Goal: Check status: Check status

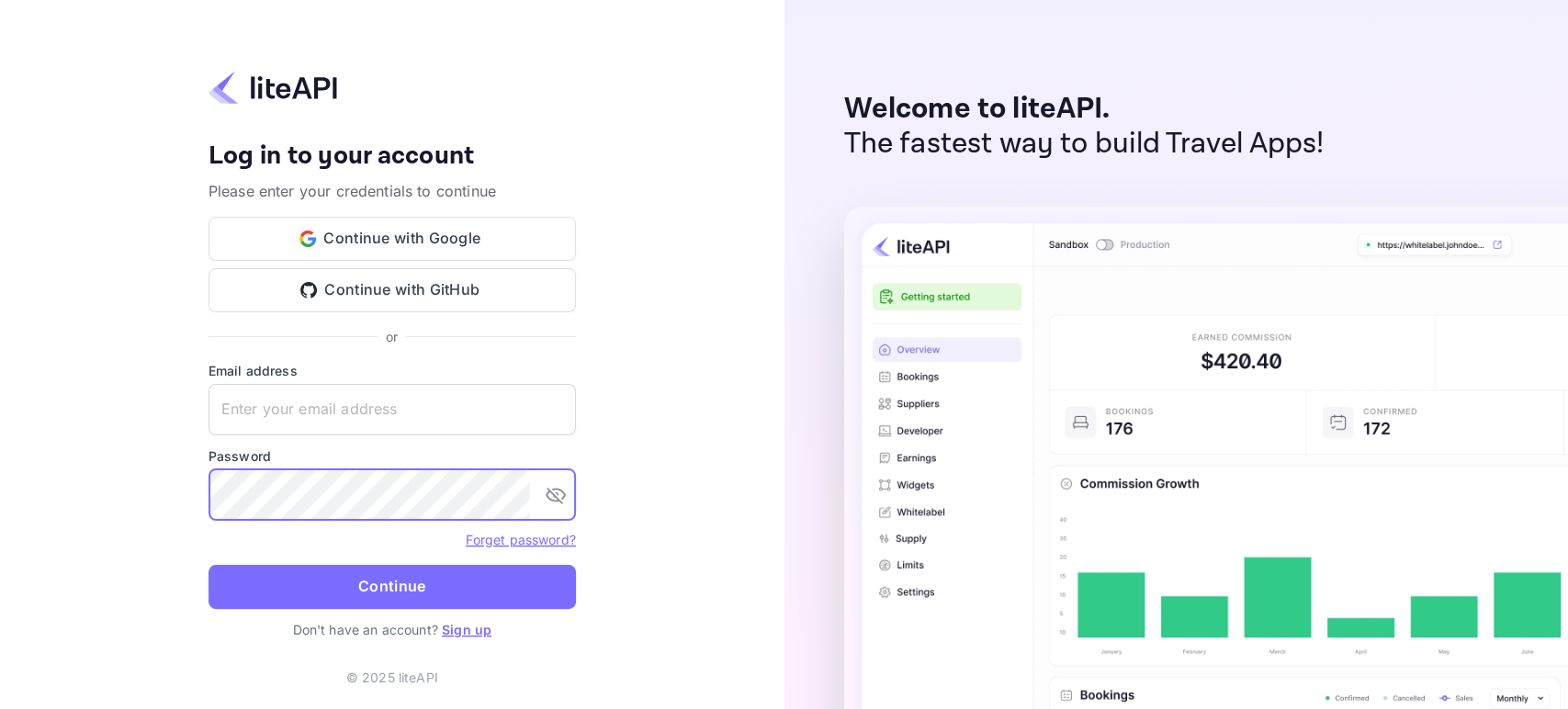
type input "n.valbusa+revolutcs@nuitee.com"
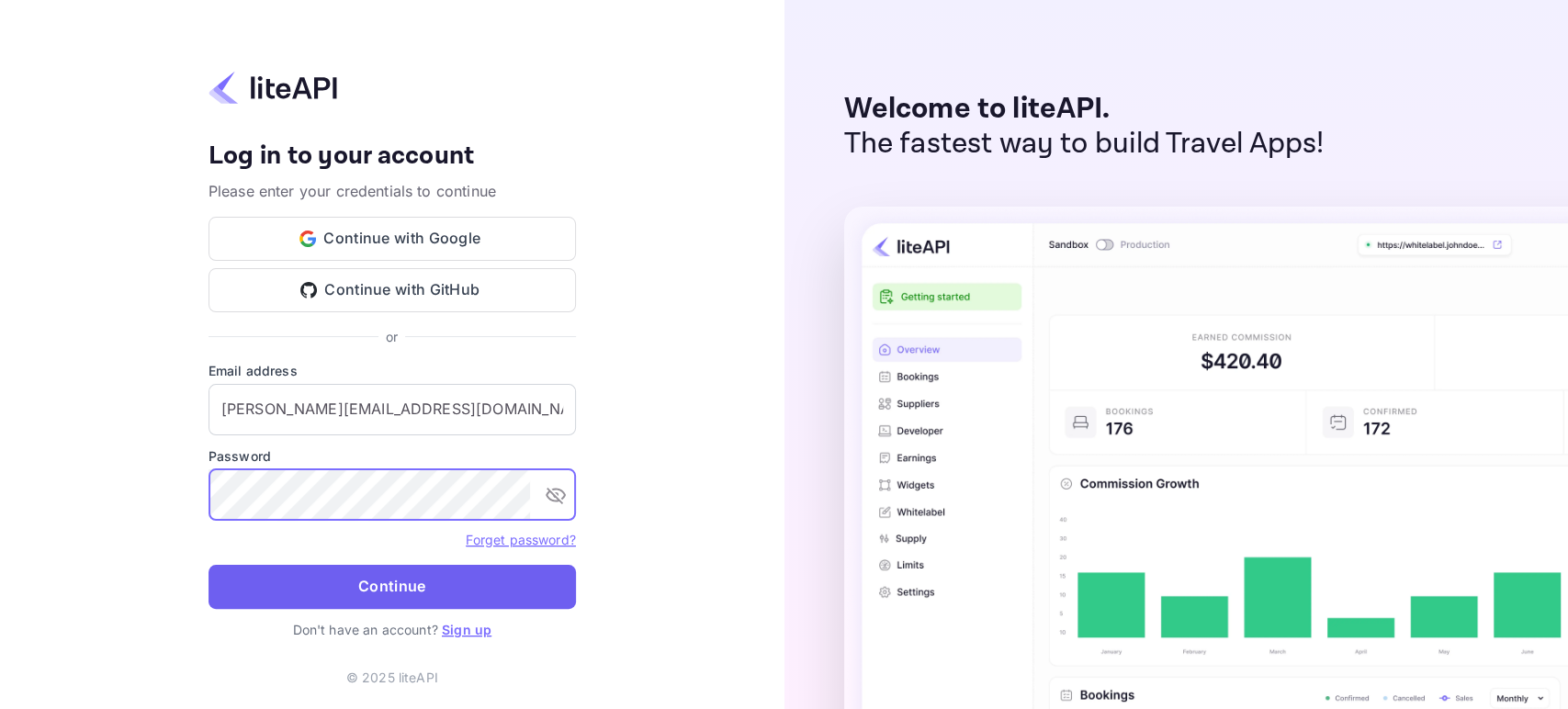
click at [473, 593] on button "Continue" at bounding box center [392, 587] width 367 height 44
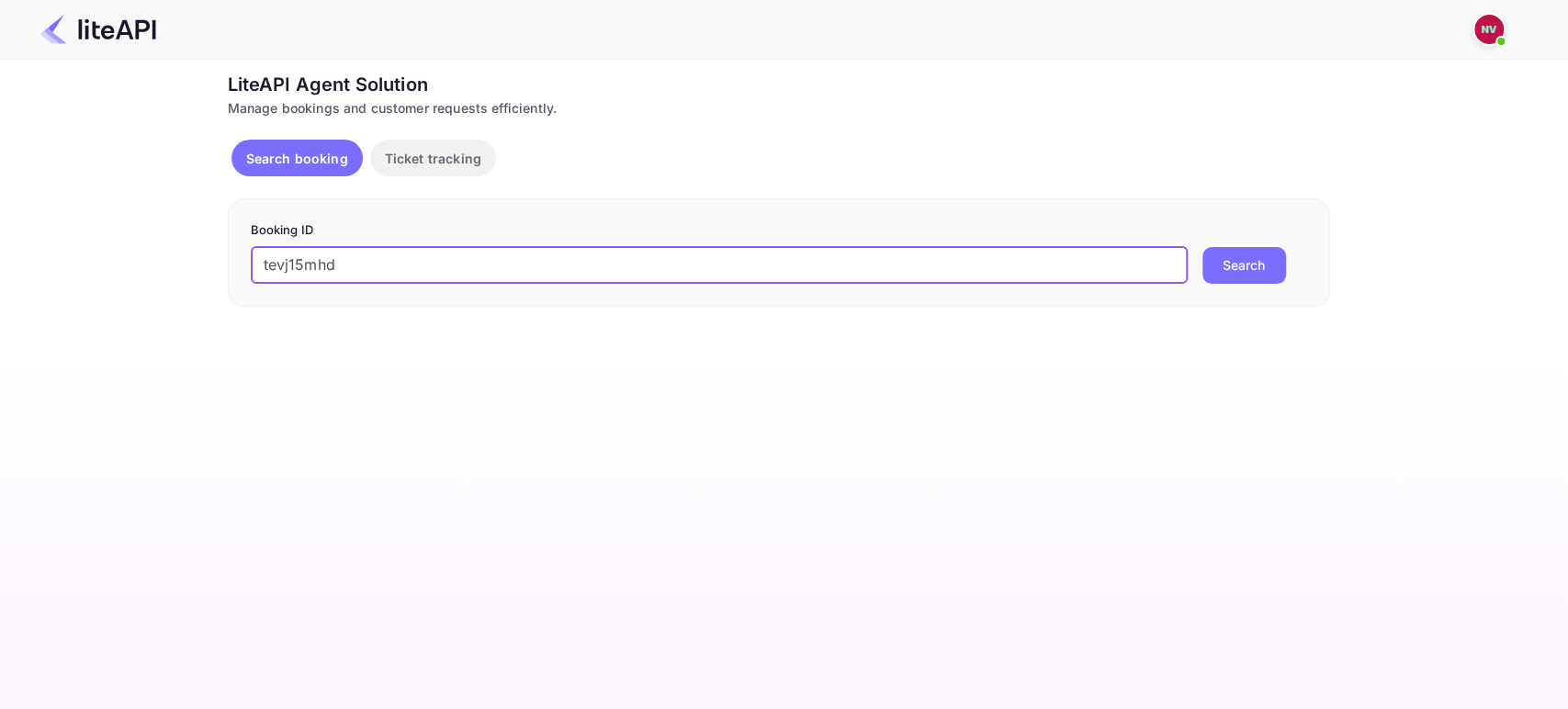
type input "tevj15mhd"
click at [1229, 270] on button "Search" at bounding box center [1244, 265] width 84 height 37
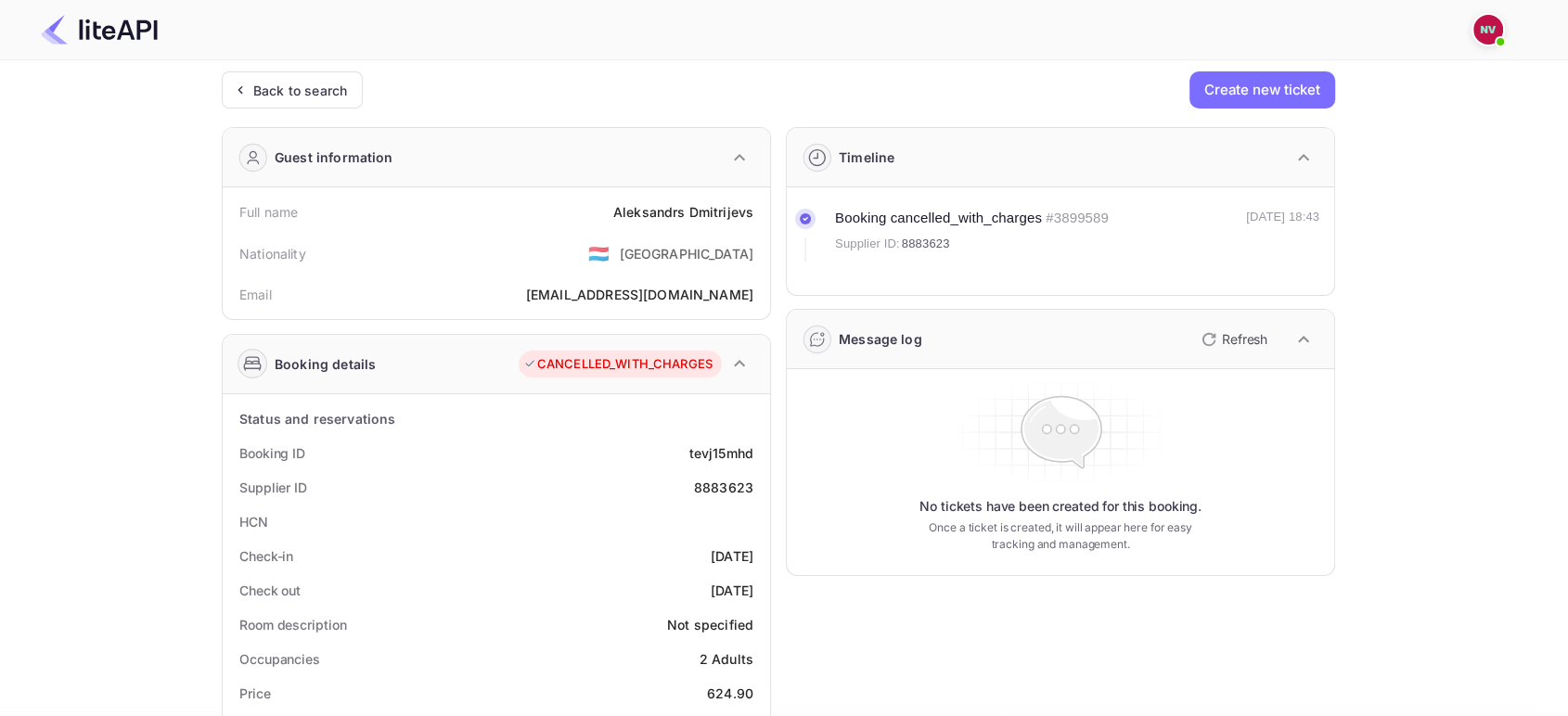
click at [1261, 345] on p "Refresh" at bounding box center [1244, 339] width 46 height 19
click at [1218, 340] on icon "button" at bounding box center [1209, 339] width 22 height 22
click at [1200, 342] on icon "button" at bounding box center [1209, 339] width 22 height 22
click at [1222, 340] on p "Refresh" at bounding box center [1244, 339] width 46 height 19
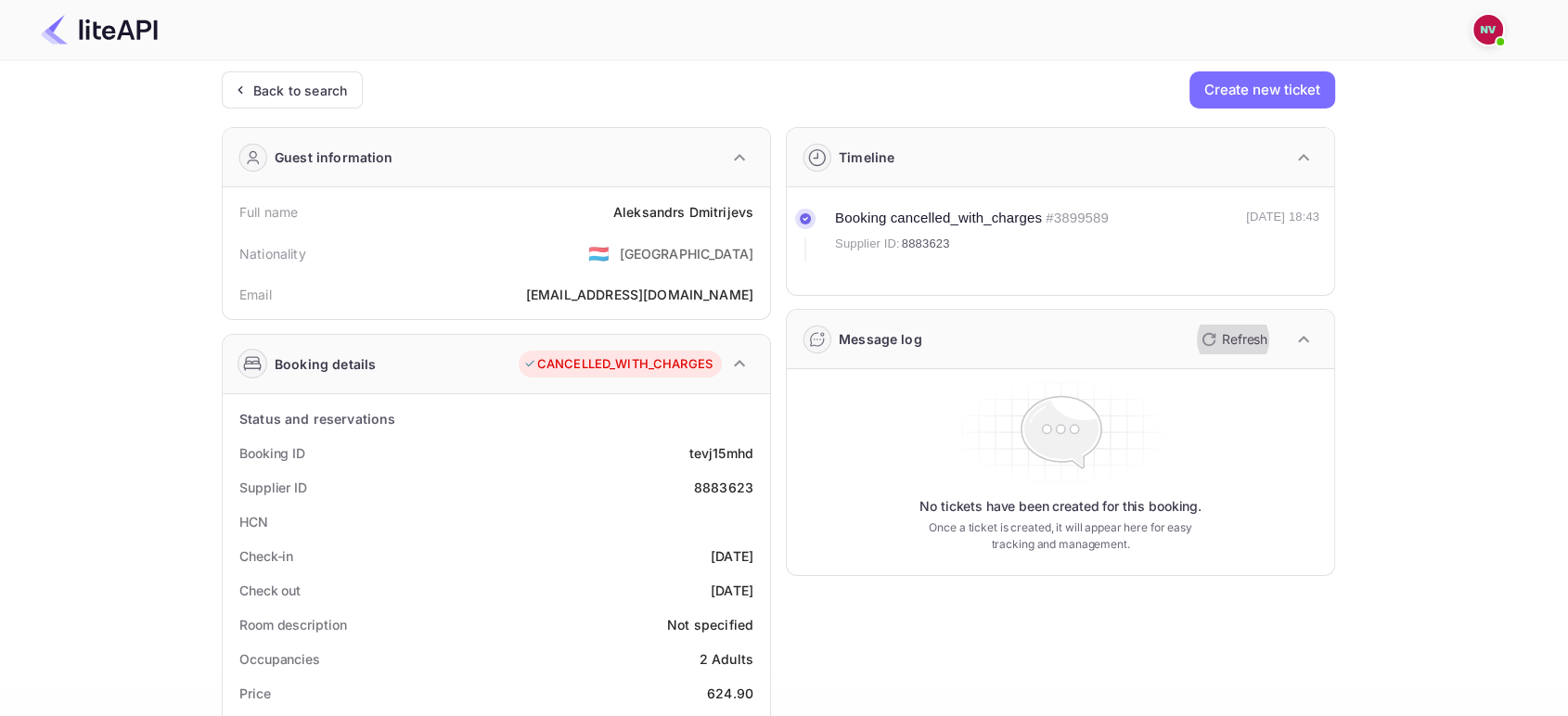
click at [1222, 340] on p "Refresh" at bounding box center [1244, 339] width 46 height 19
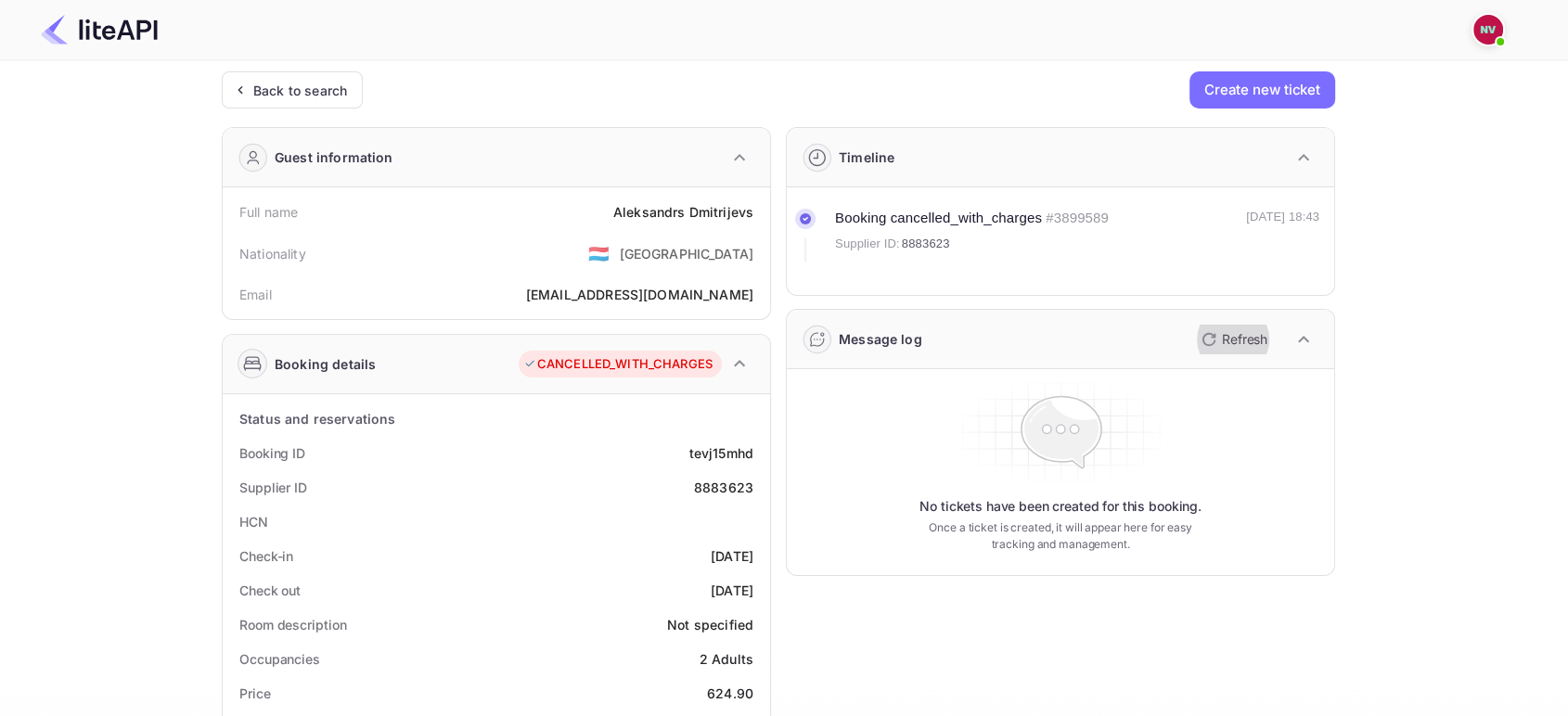
click at [1222, 340] on p "Refresh" at bounding box center [1244, 339] width 46 height 19
click at [1221, 331] on p "Refresh" at bounding box center [1244, 339] width 46 height 19
click at [1190, 348] on button "Refresh" at bounding box center [1232, 339] width 85 height 29
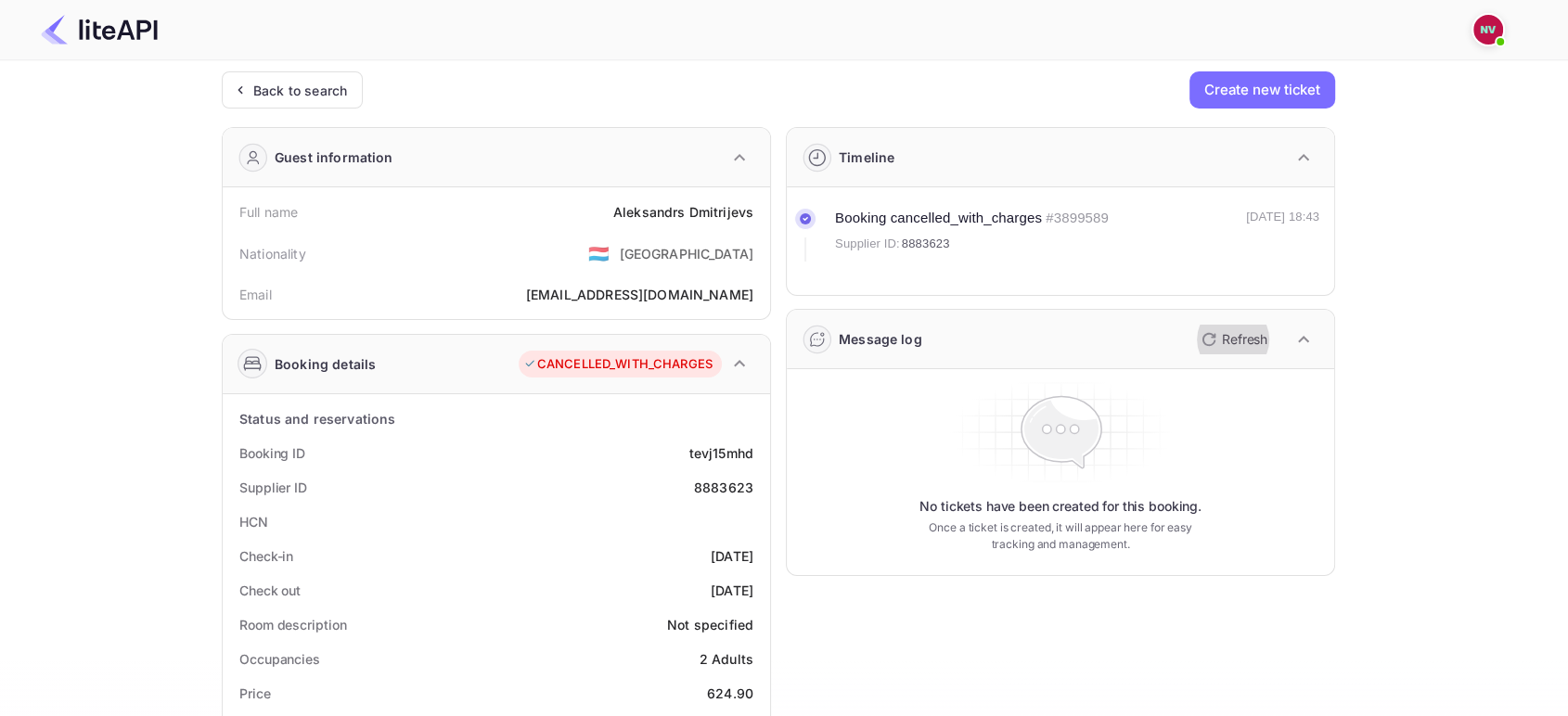
click at [1210, 340] on icon "button" at bounding box center [1209, 339] width 22 height 22
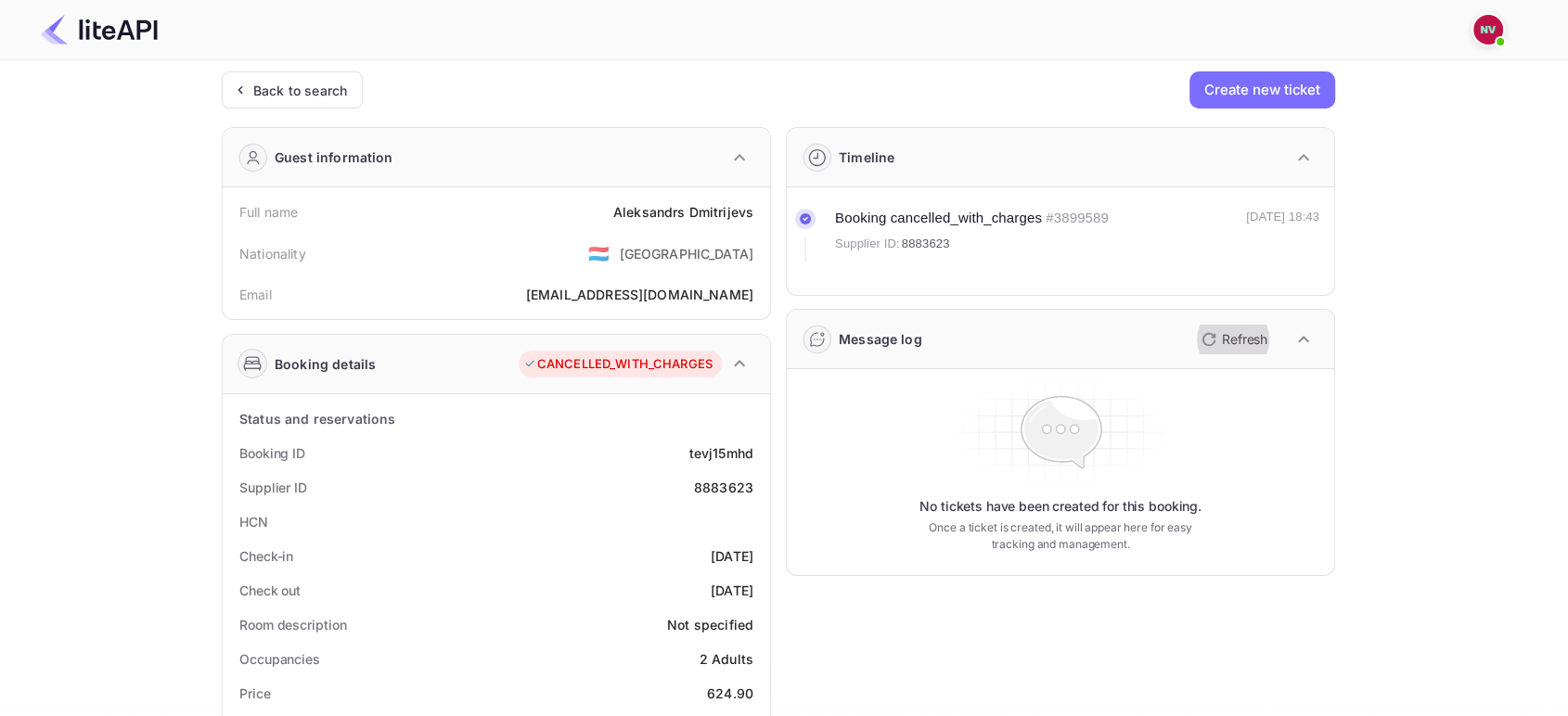
click at [1226, 329] on p "Refresh" at bounding box center [1244, 339] width 46 height 19
click at [1224, 341] on p "Refresh" at bounding box center [1244, 339] width 46 height 19
click at [1383, 227] on div "Ticket Affiliate URL [URL][DOMAIN_NAME] Business partner name Nuitee Travel Cus…" at bounding box center [778, 699] width 1512 height 1257
click at [279, 89] on div "Back to search" at bounding box center [300, 91] width 93 height 19
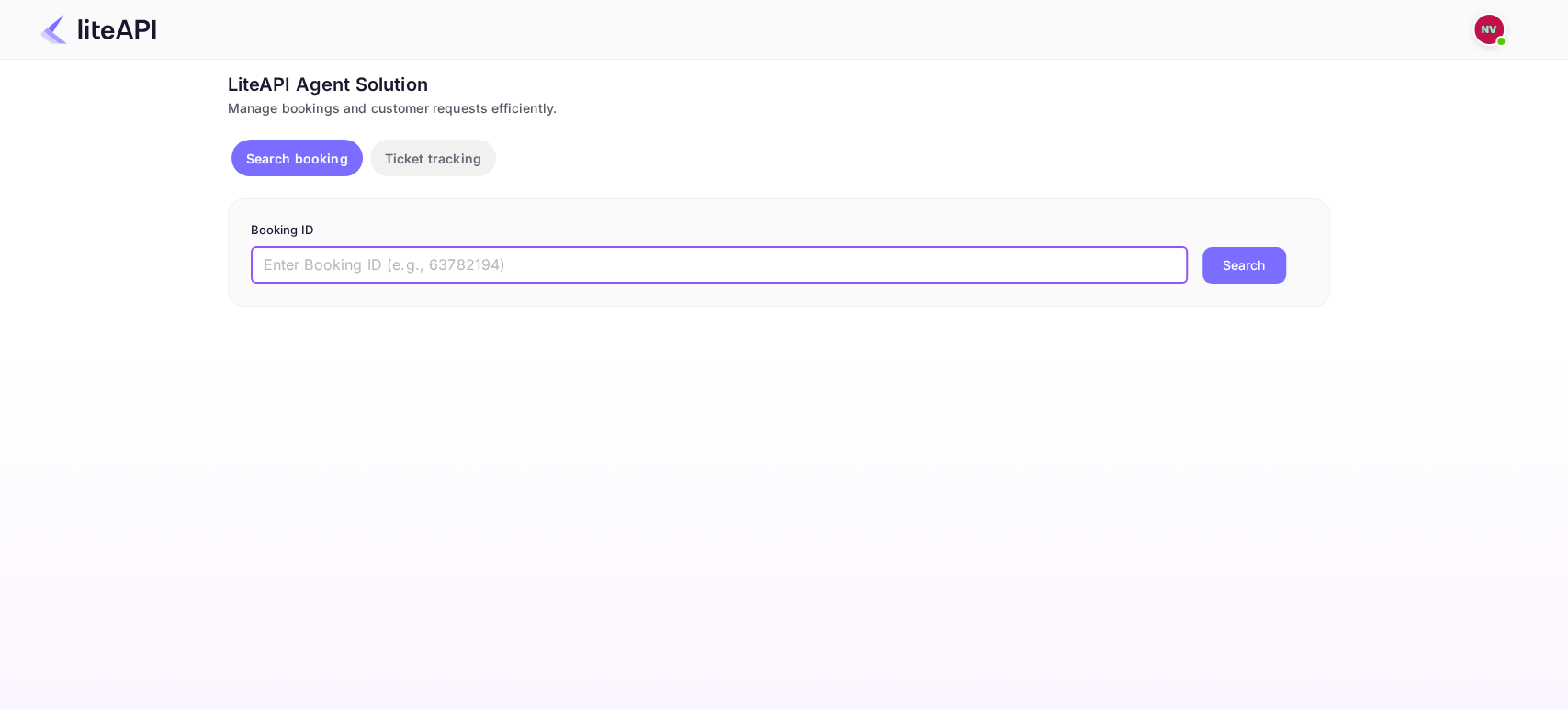
paste input "P-N5cnGWi"
type input "P-N5cnGWi"
click at [1267, 256] on button "Search" at bounding box center [1244, 265] width 84 height 37
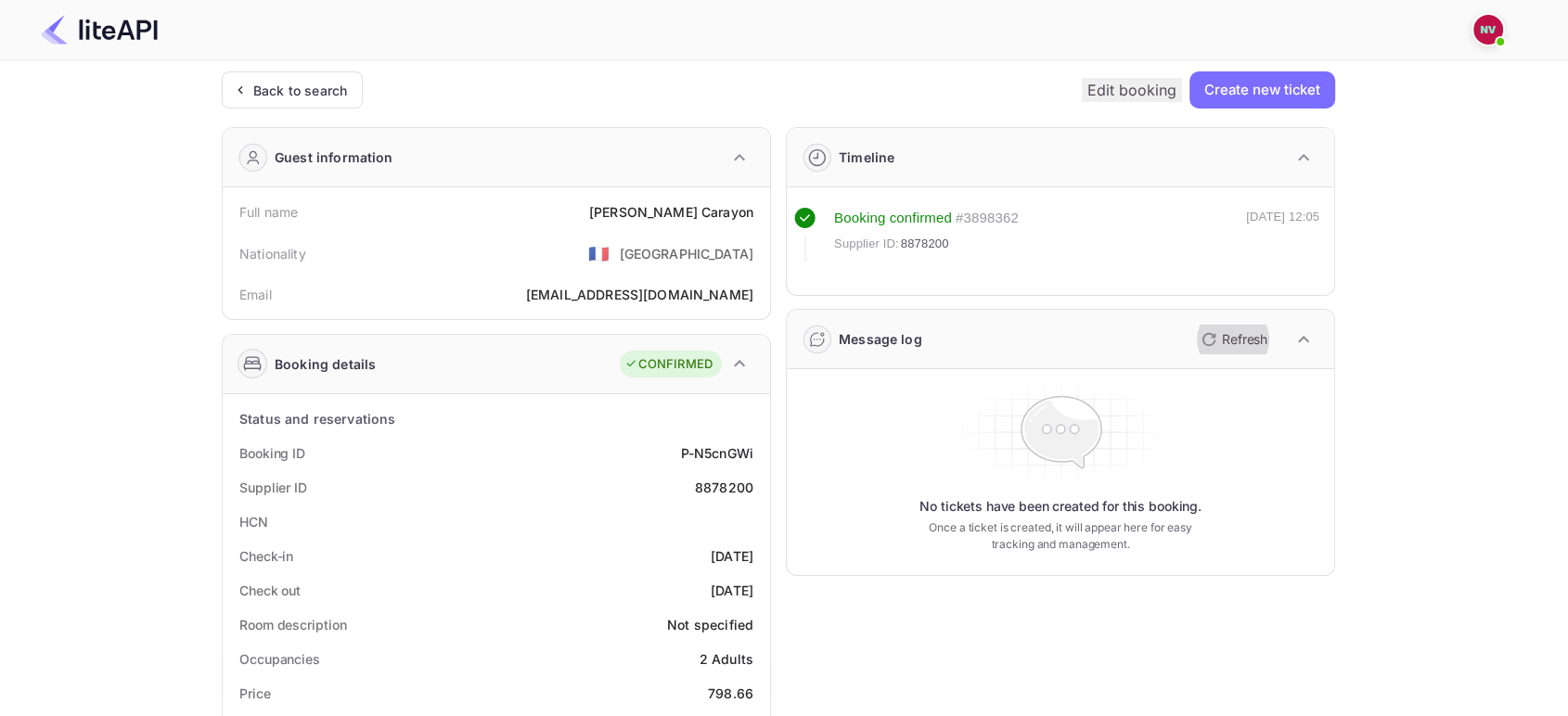
click at [1259, 333] on p "Refresh" at bounding box center [1244, 339] width 46 height 19
click at [1210, 341] on icon "button" at bounding box center [1209, 339] width 22 height 22
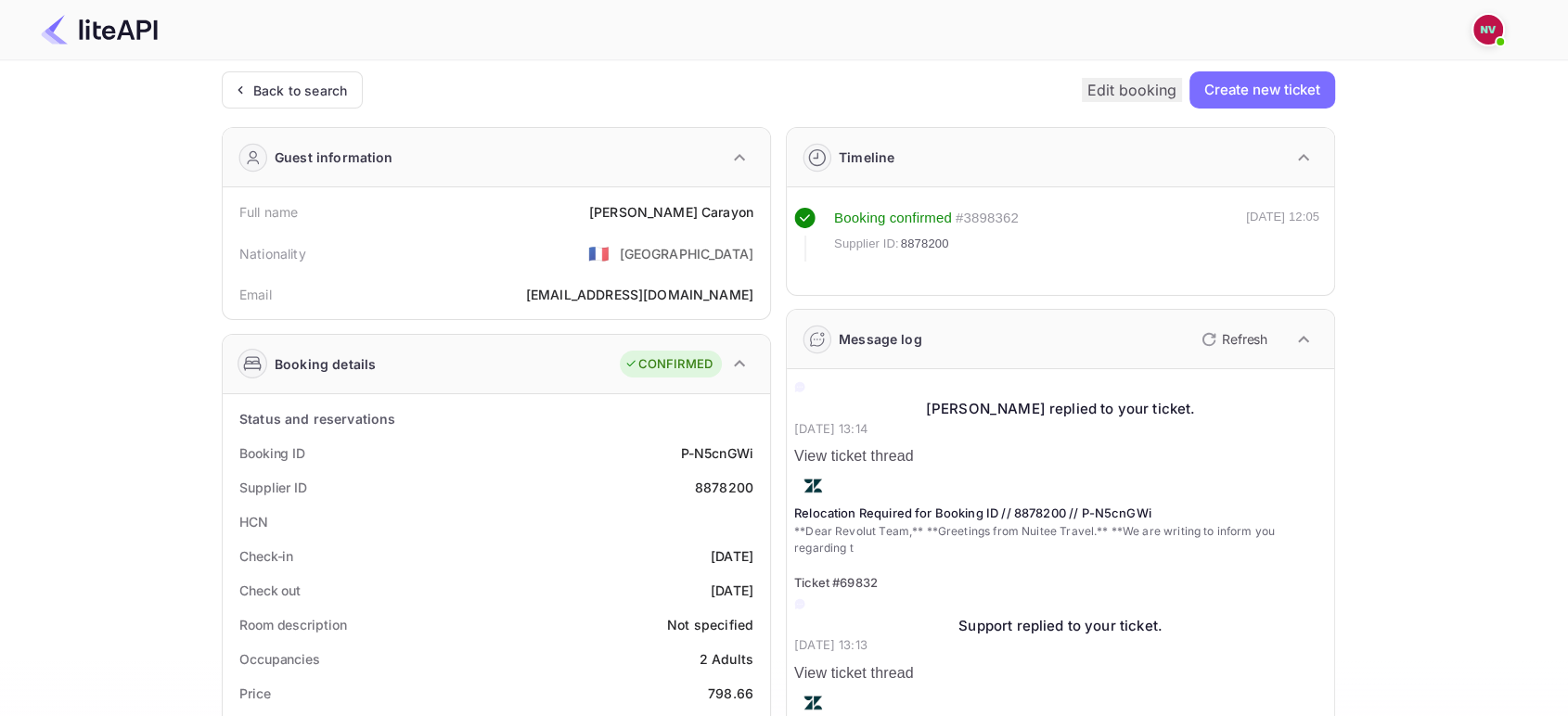
click at [1210, 341] on icon "button" at bounding box center [1209, 339] width 22 height 22
click at [19, 206] on div "Unsaved Changes Ticket Affiliate URL [URL][DOMAIN_NAME] Business partner name N…" at bounding box center [772, 694] width 1546 height 1267
